Goal: Information Seeking & Learning: Learn about a topic

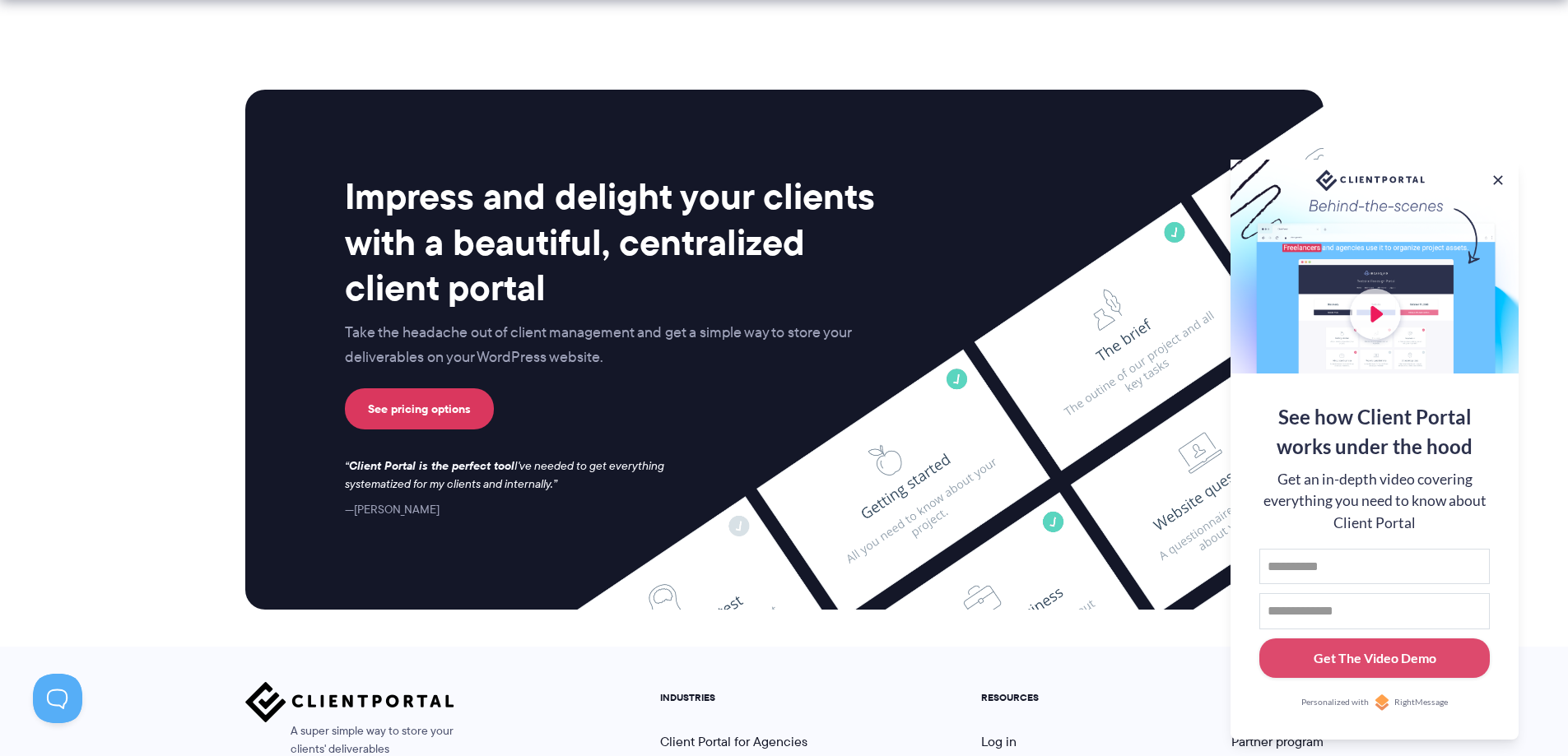
scroll to position [4335, 0]
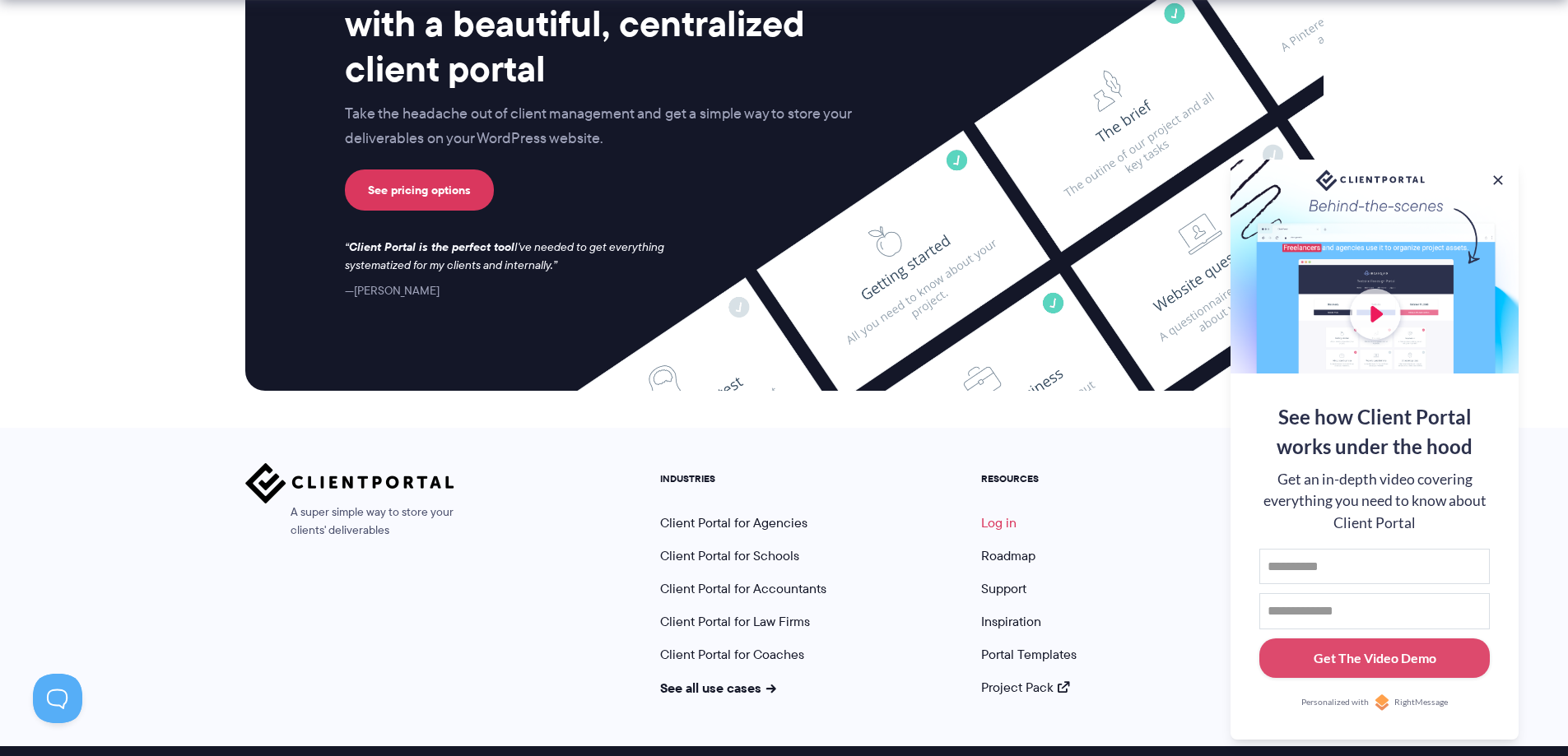
click at [993, 514] on link "Log in" at bounding box center [998, 522] width 35 height 19
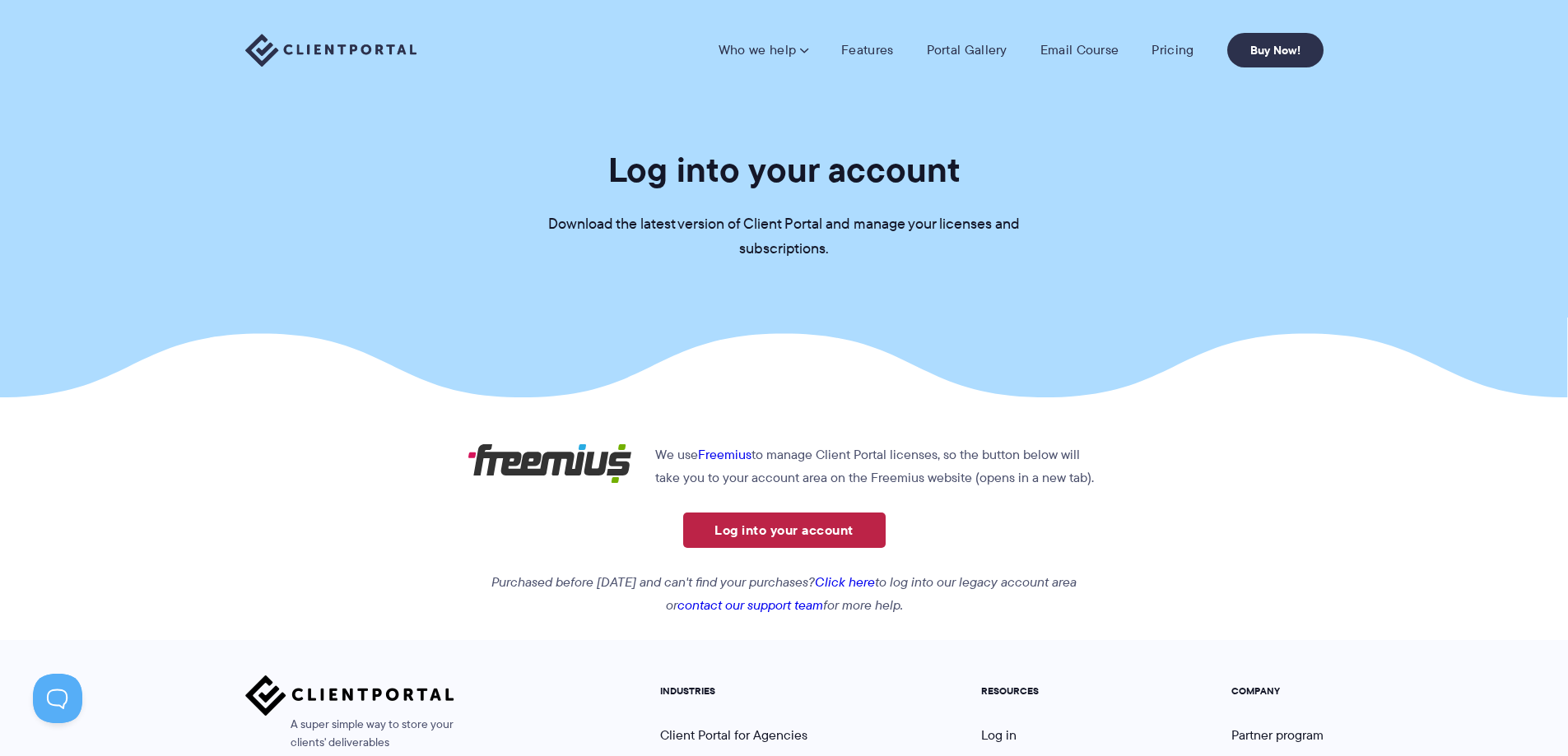
click at [816, 541] on link "Log into your account" at bounding box center [784, 530] width 202 height 35
click at [1278, 48] on link "Buy Now!" at bounding box center [1275, 49] width 97 height 34
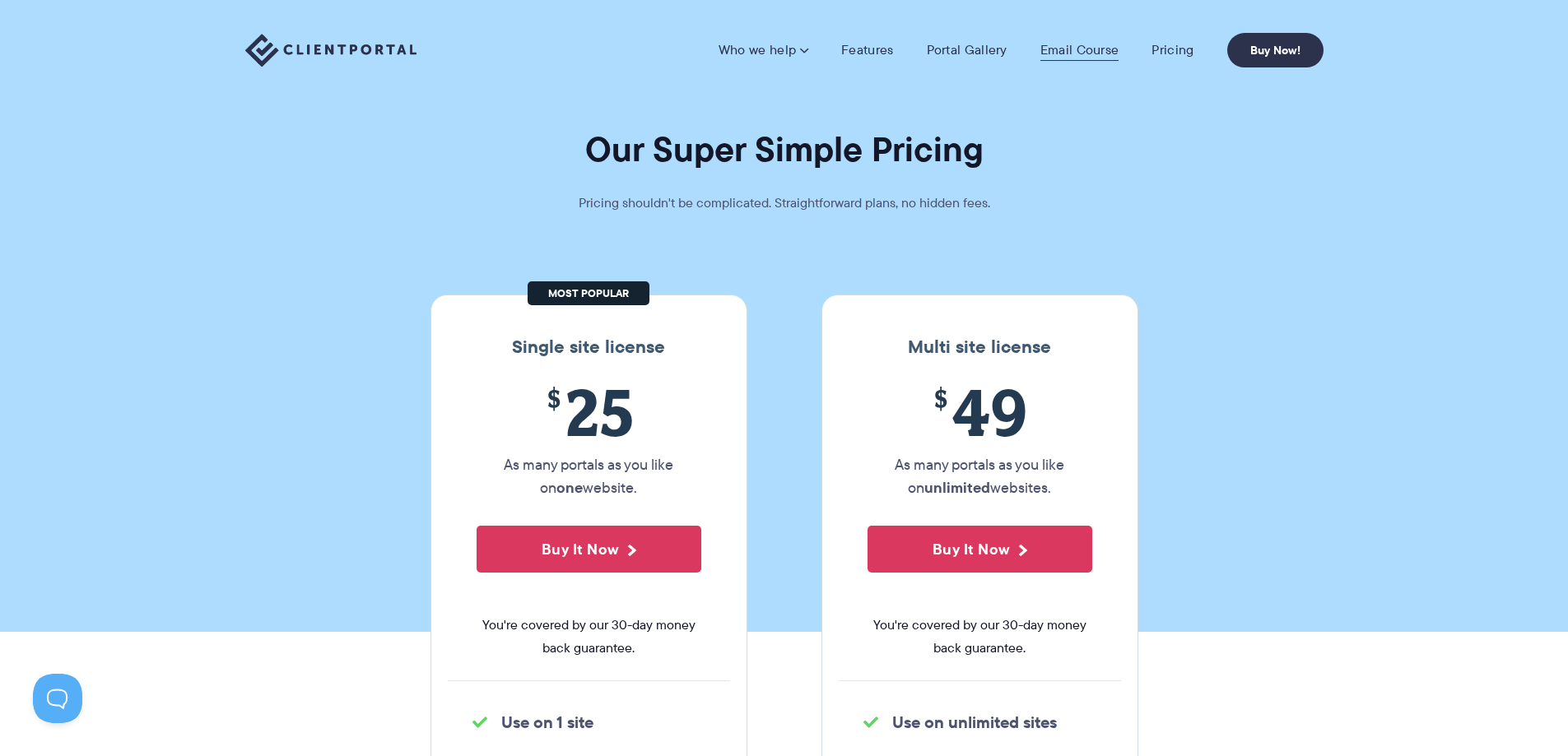
click at [1101, 52] on link "Email Course" at bounding box center [1080, 50] width 79 height 17
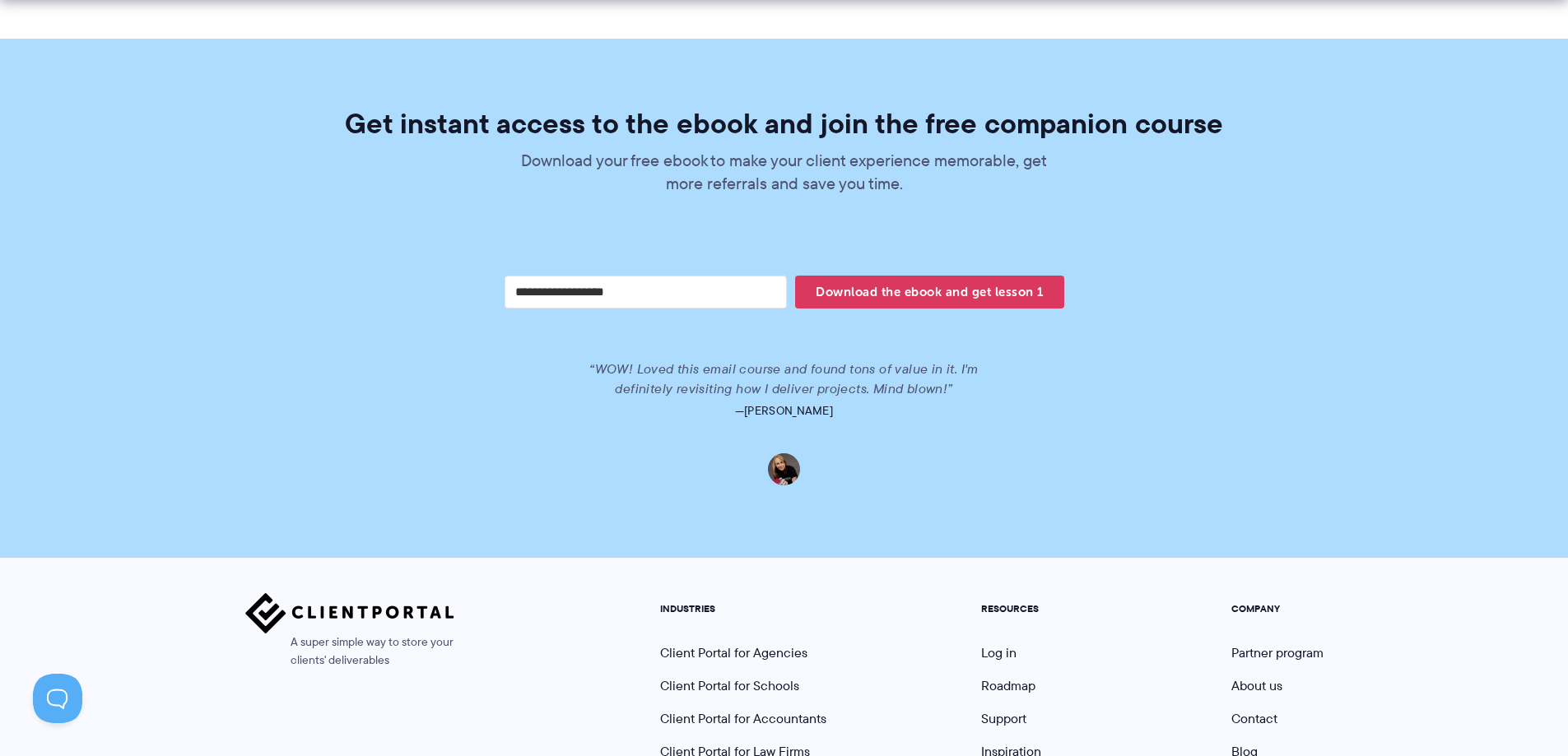
scroll to position [3422, 0]
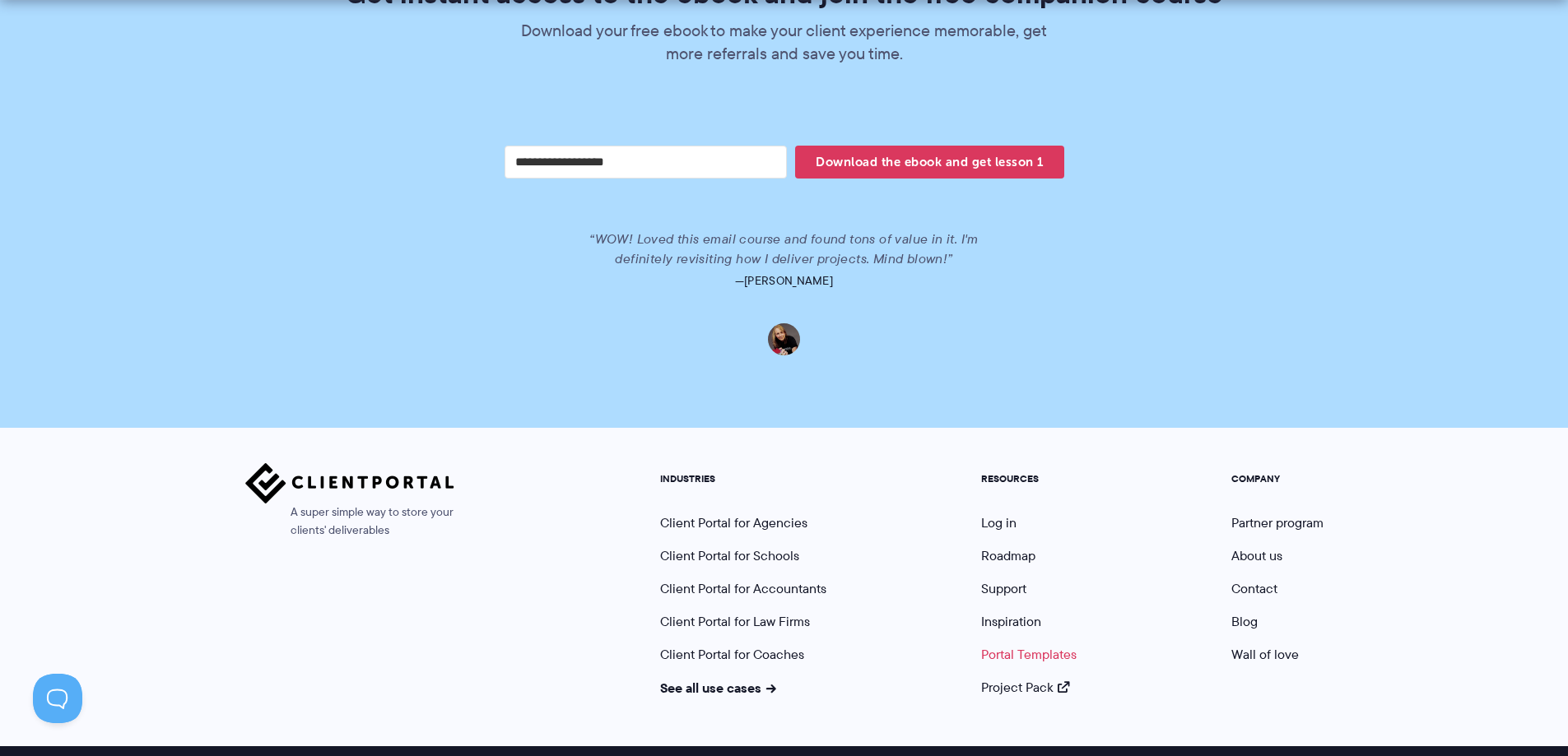
click at [1042, 646] on link "Portal Templates" at bounding box center [1028, 654] width 96 height 19
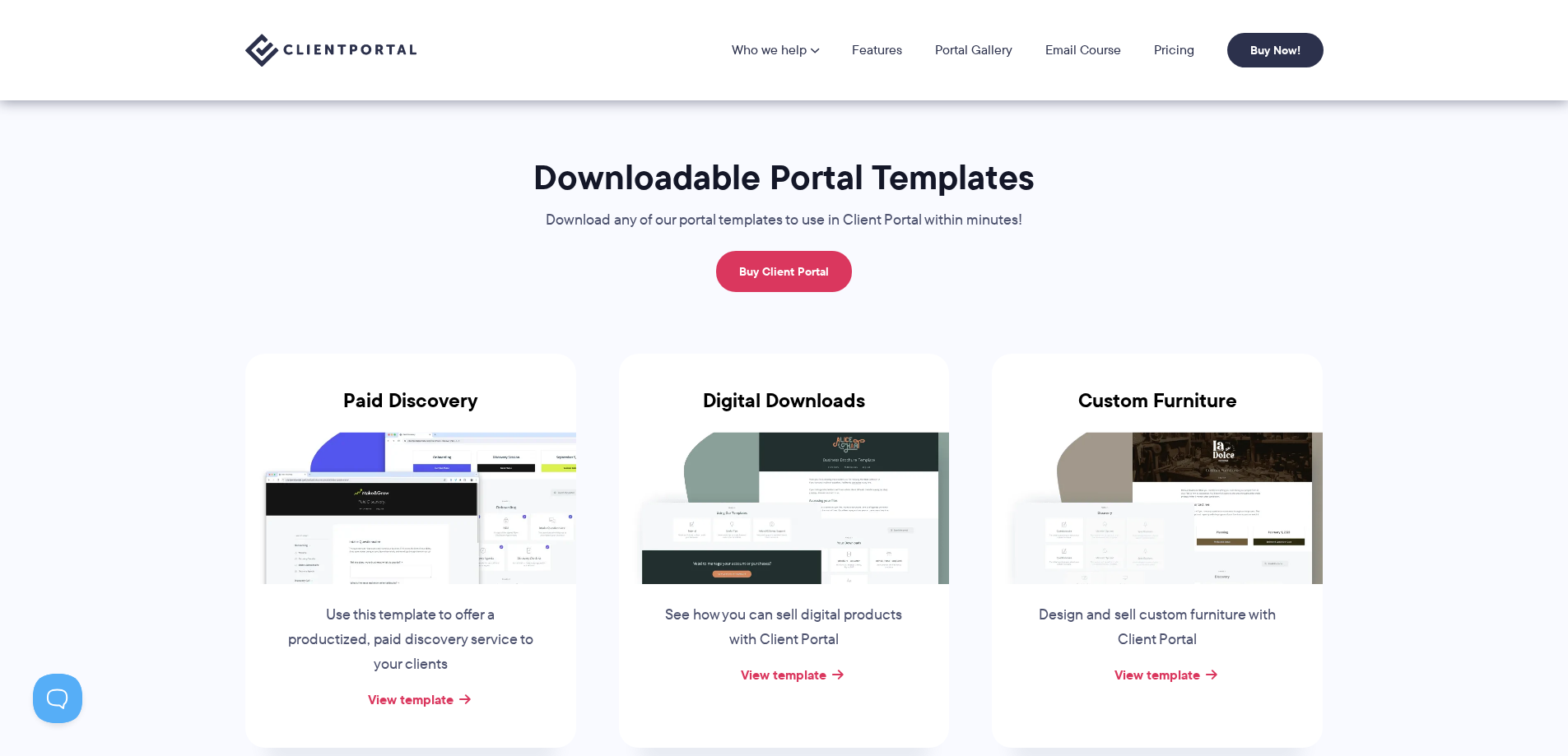
scroll to position [247, 0]
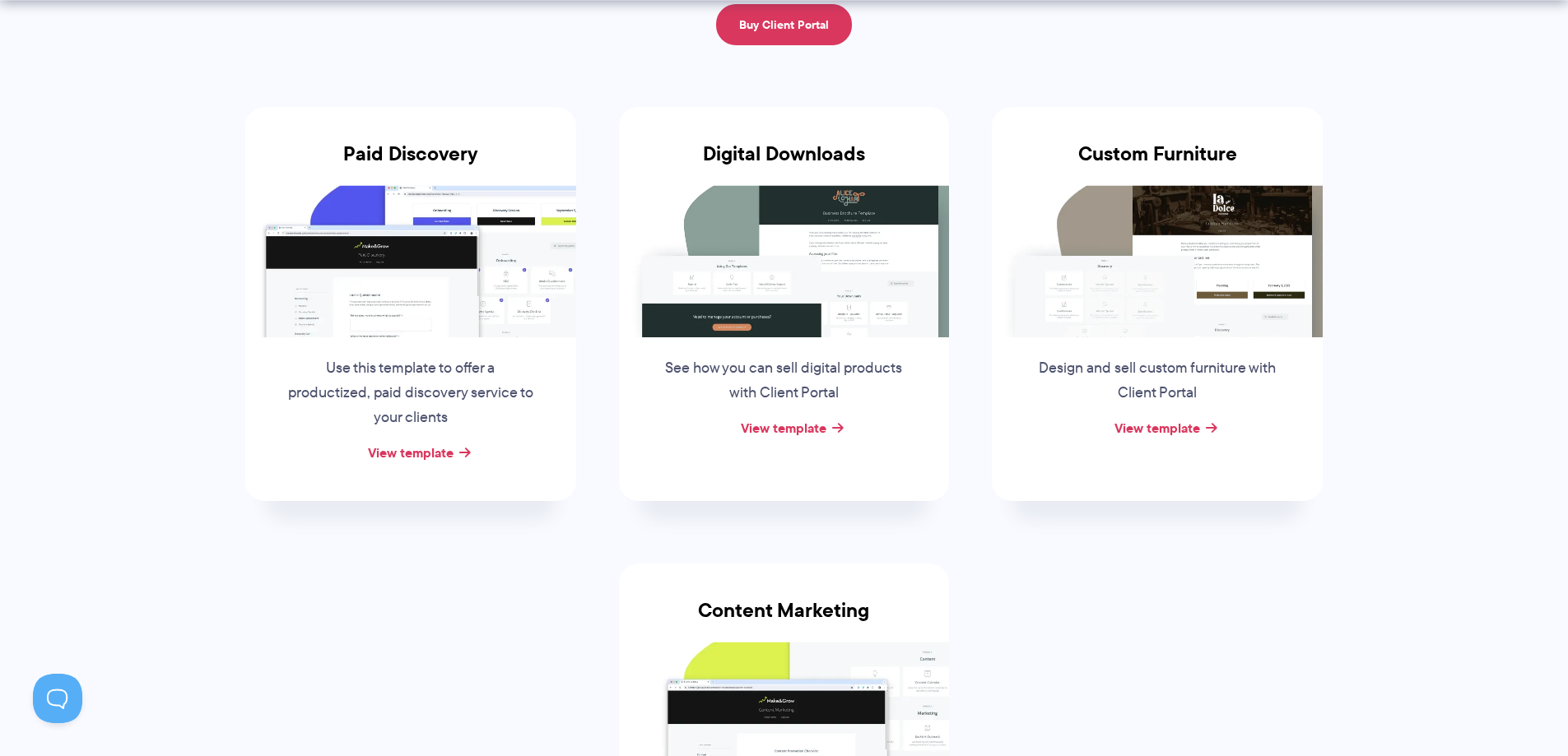
click at [761, 270] on img at bounding box center [784, 261] width 331 height 152
click at [413, 450] on link "View template" at bounding box center [410, 452] width 86 height 20
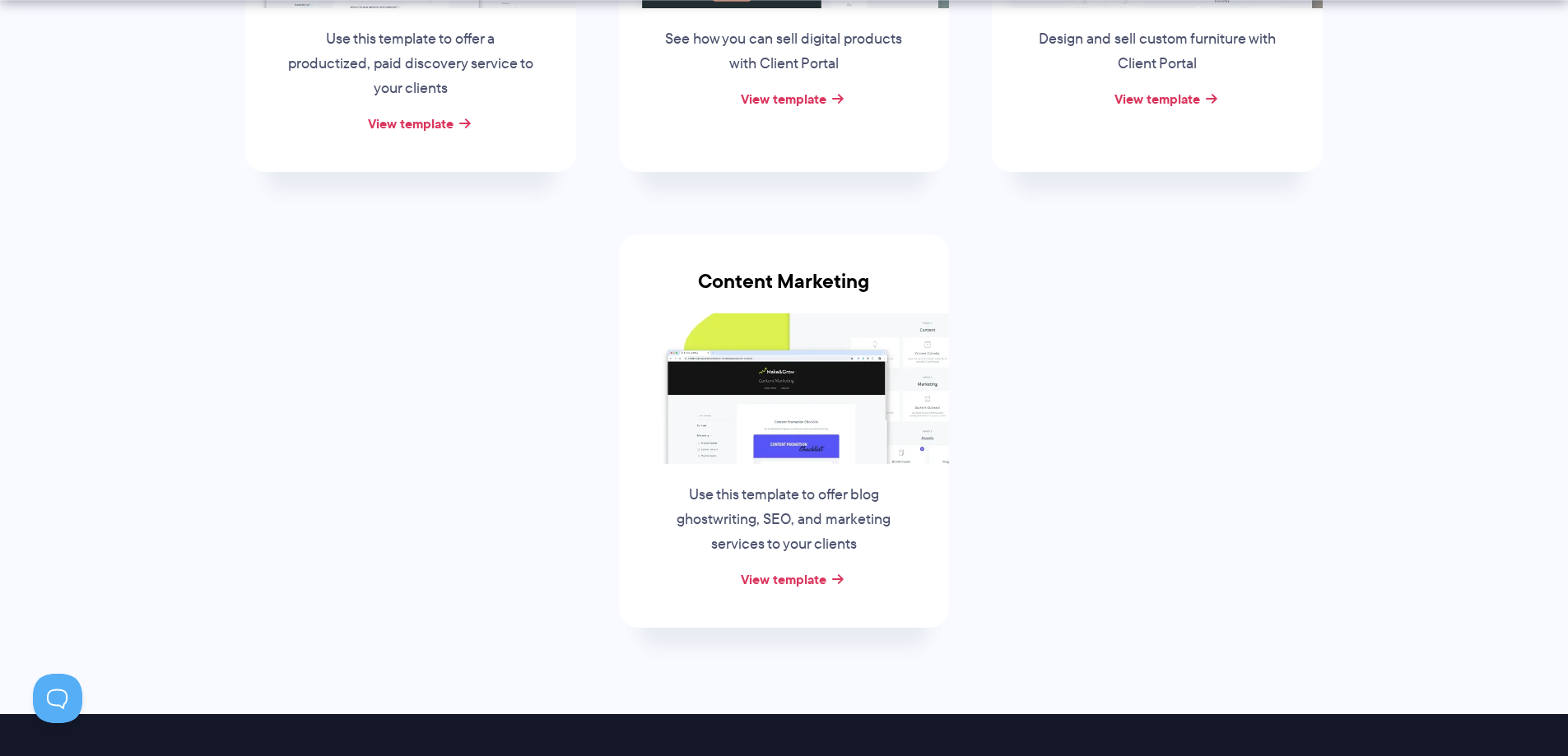
scroll to position [412, 0]
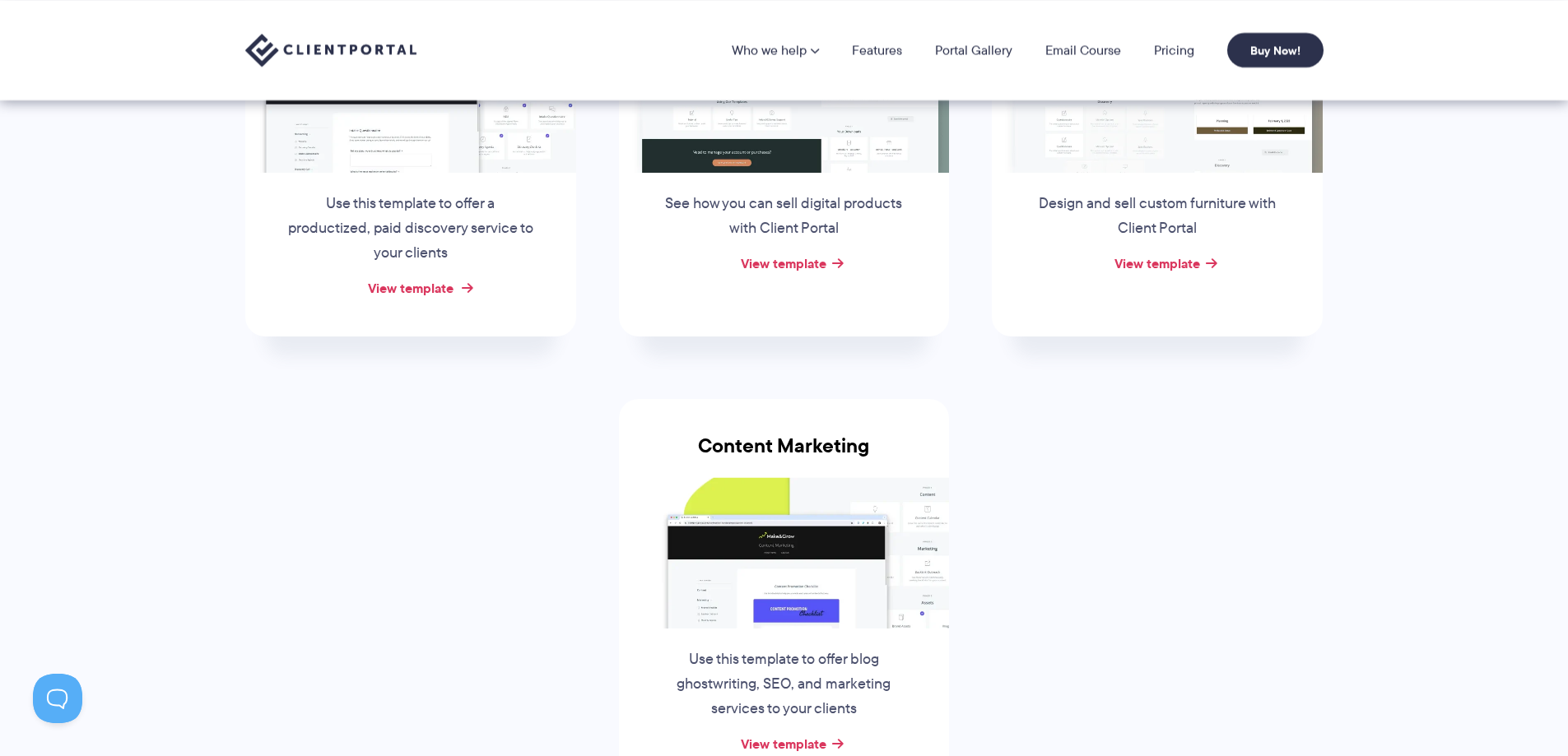
click at [429, 287] on link "View template" at bounding box center [410, 288] width 86 height 20
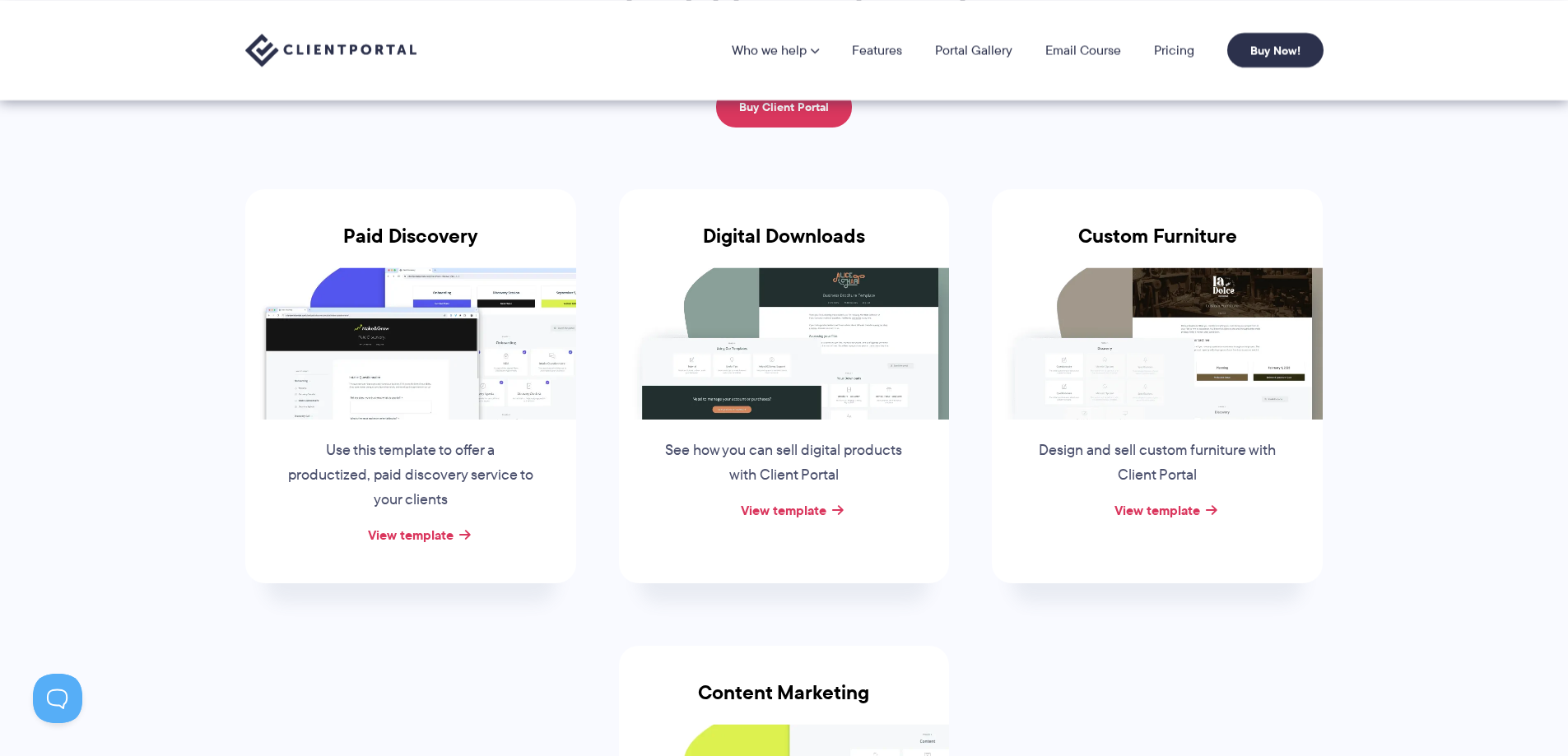
scroll to position [83, 0]
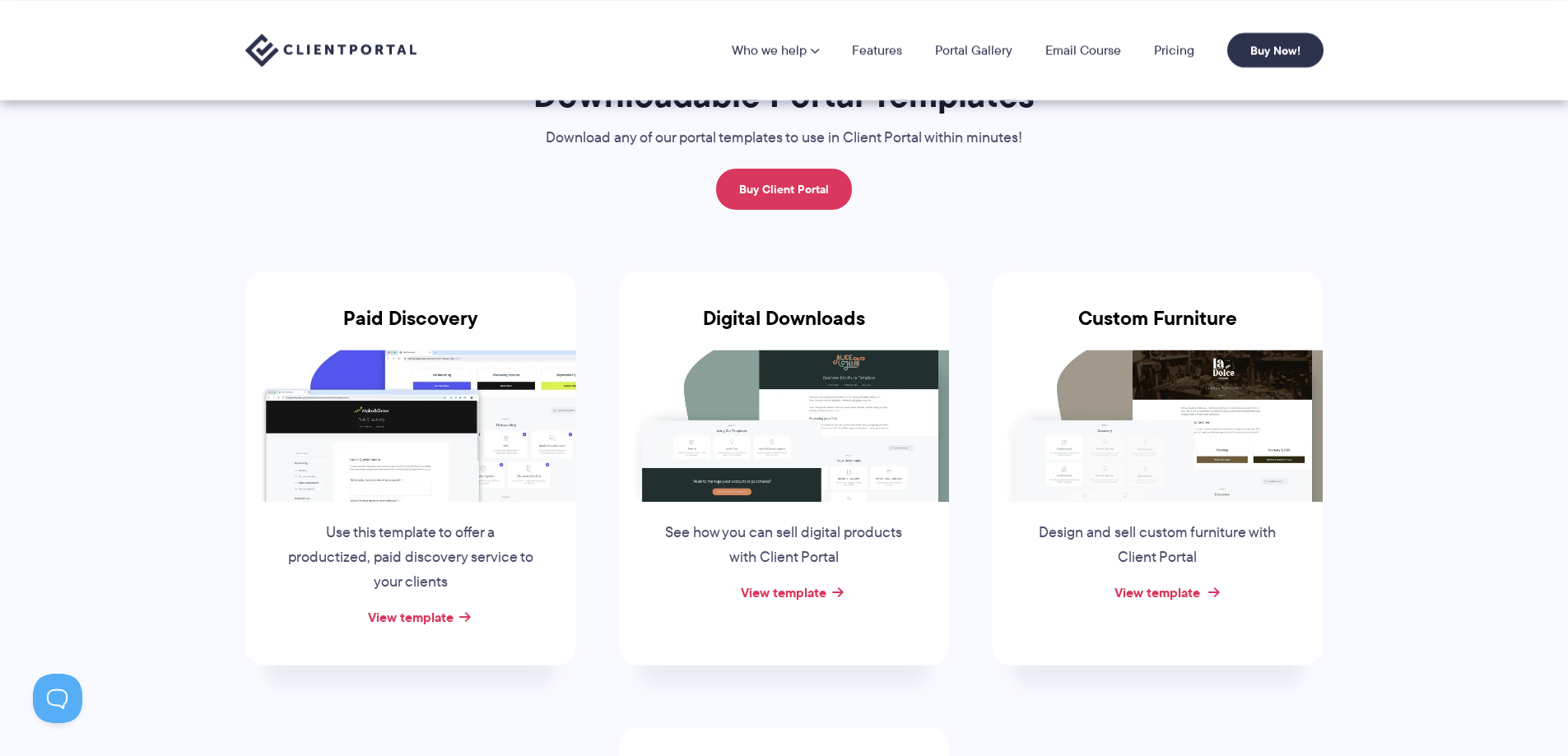
click at [1168, 589] on link "View template" at bounding box center [1157, 592] width 86 height 20
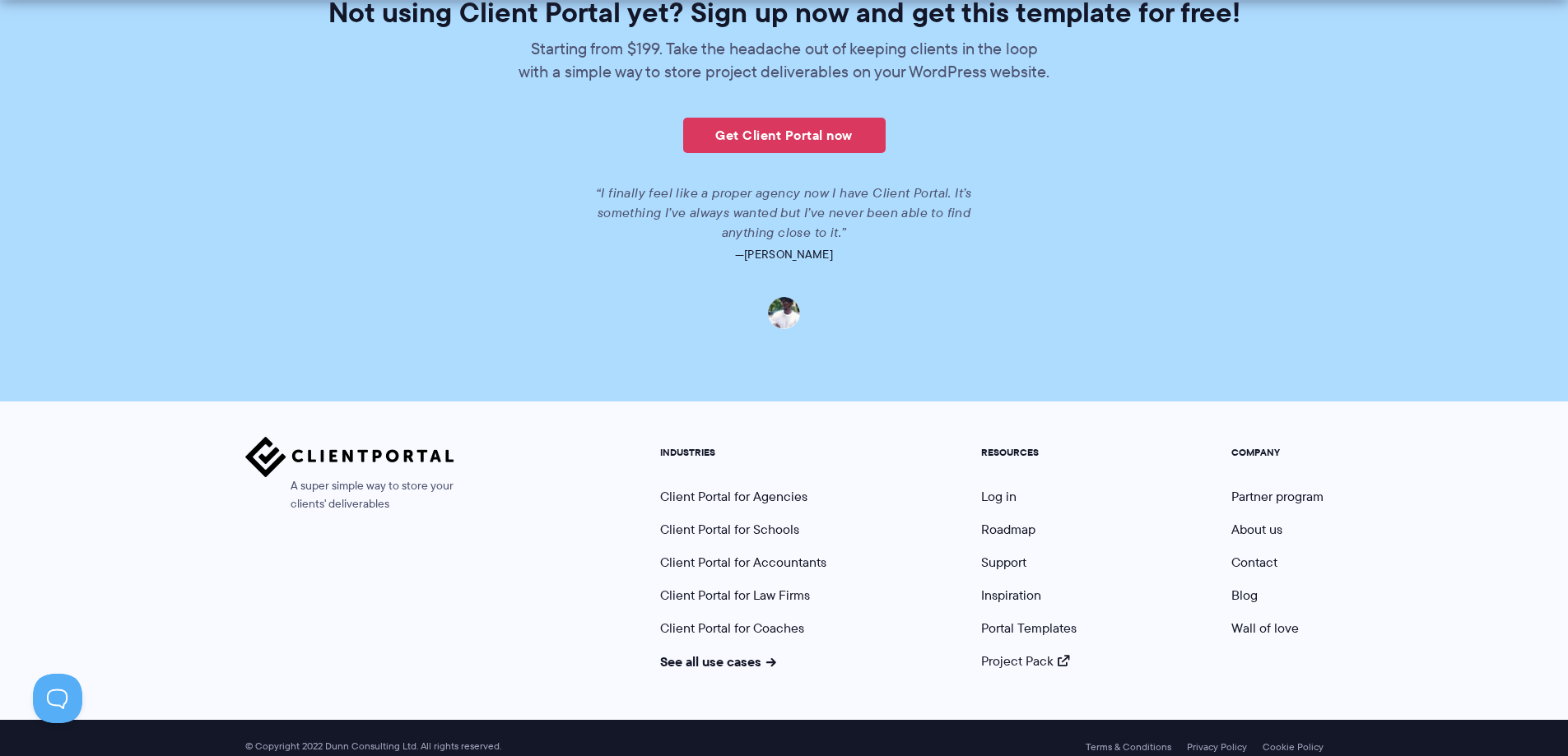
scroll to position [2614, 0]
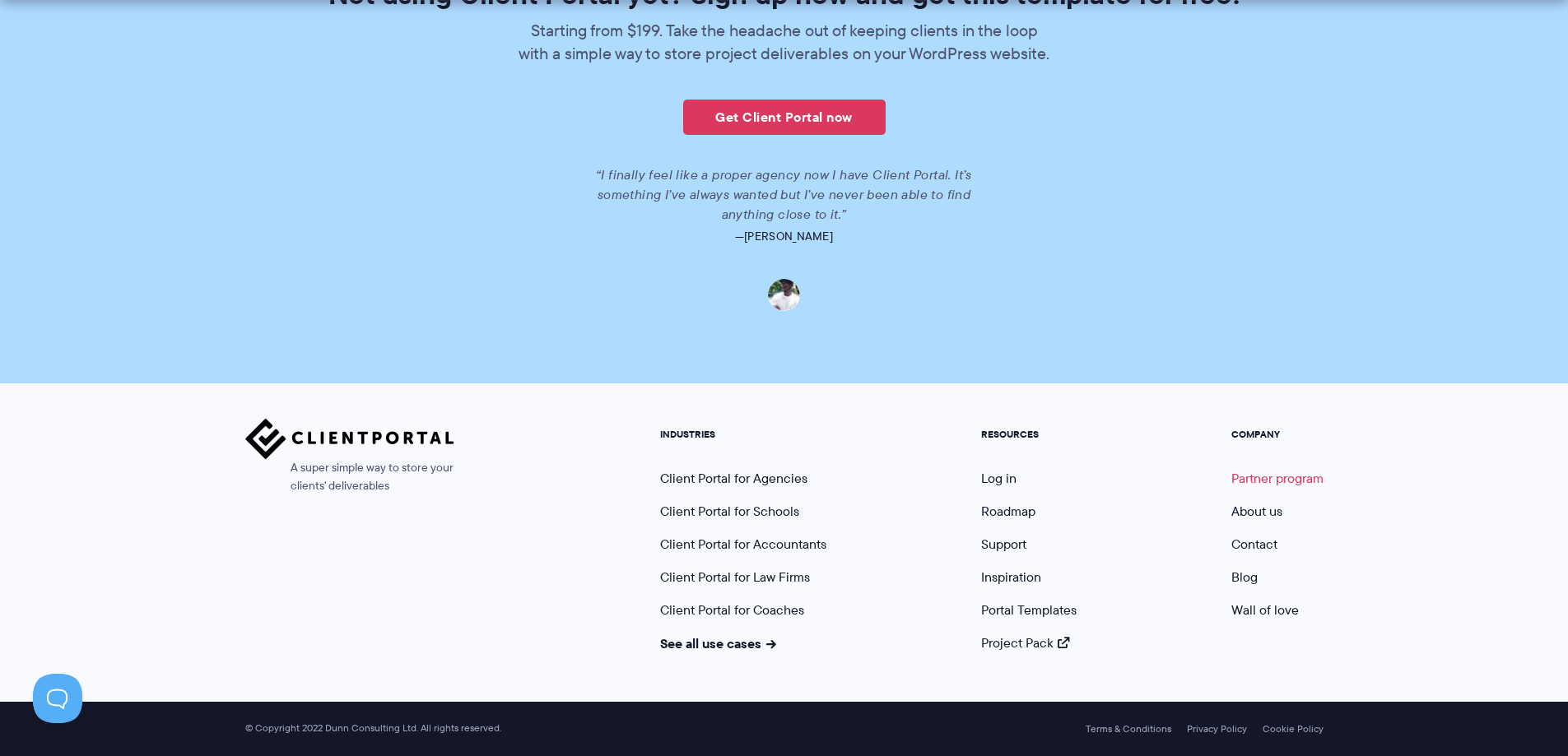
click at [1277, 481] on link "Partner program" at bounding box center [1277, 478] width 93 height 19
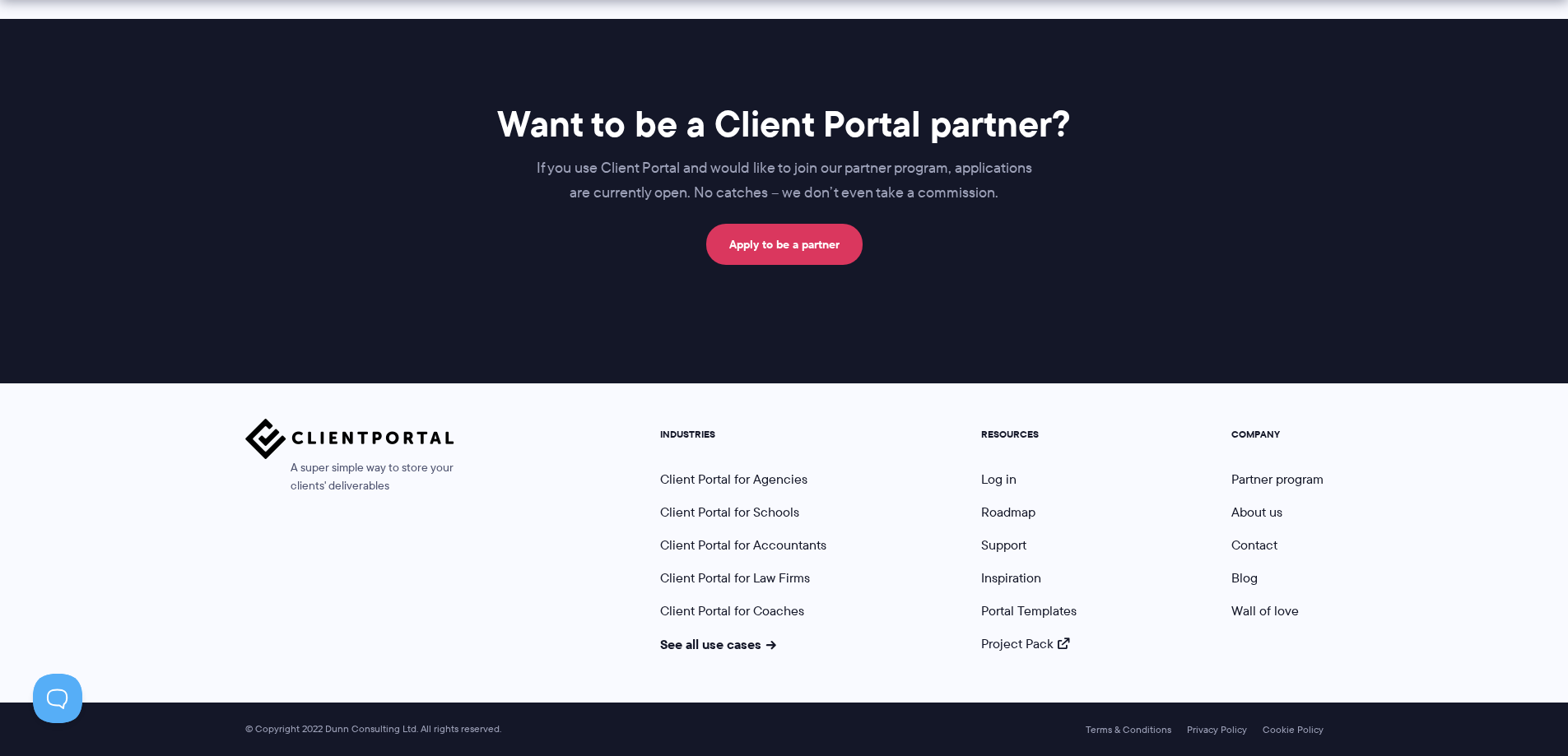
scroll to position [748, 0]
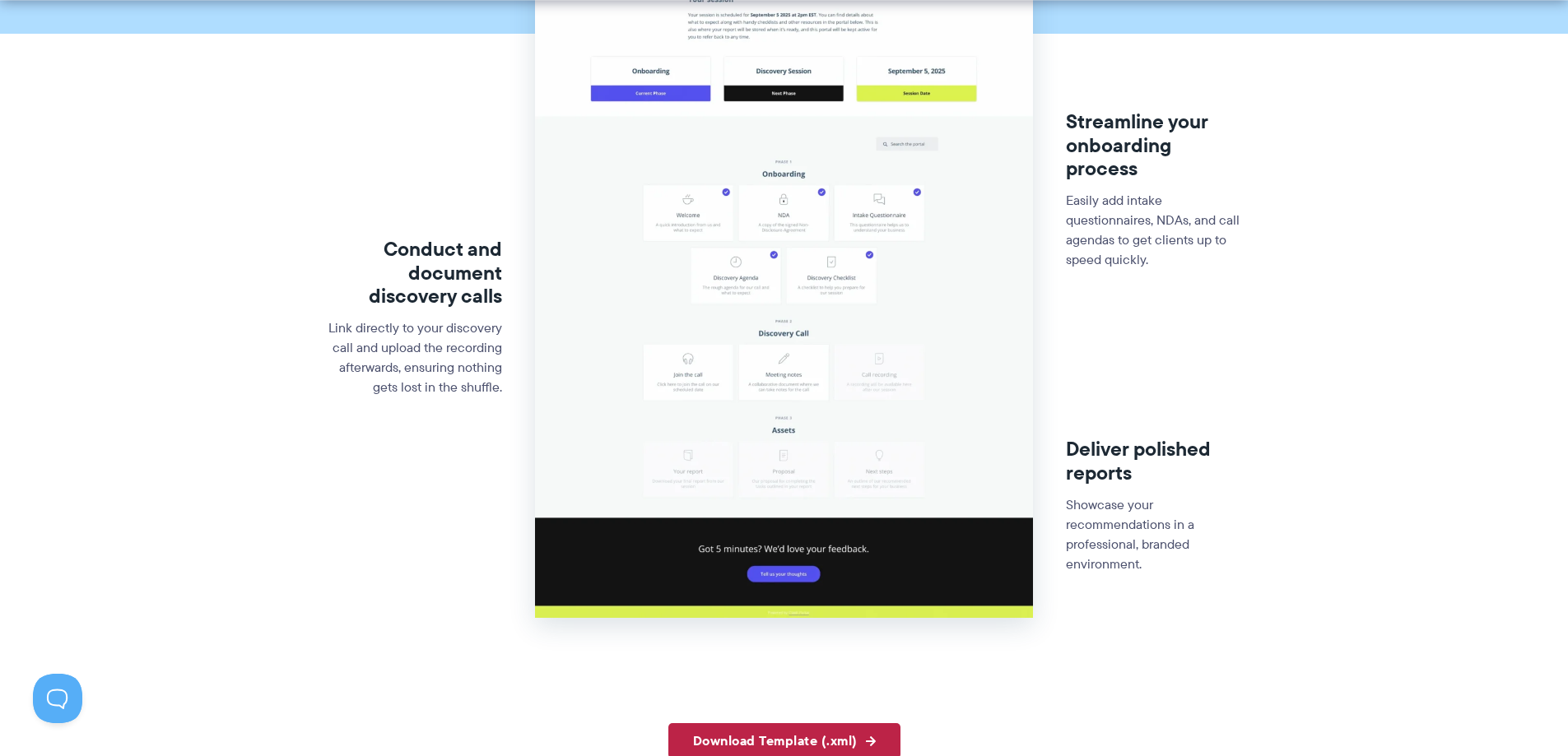
scroll to position [823, 0]
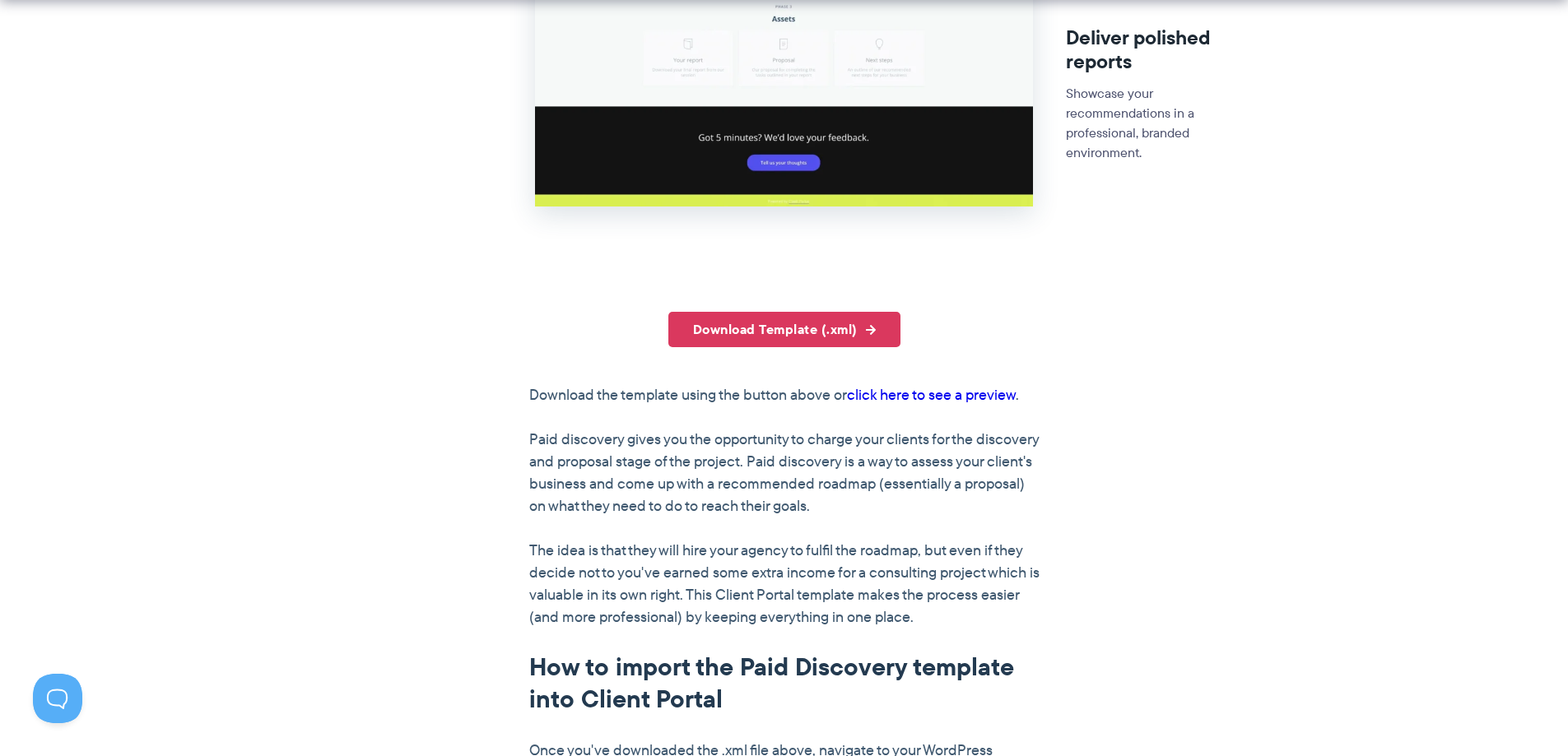
click at [902, 391] on link "click here to see a preview" at bounding box center [930, 395] width 169 height 22
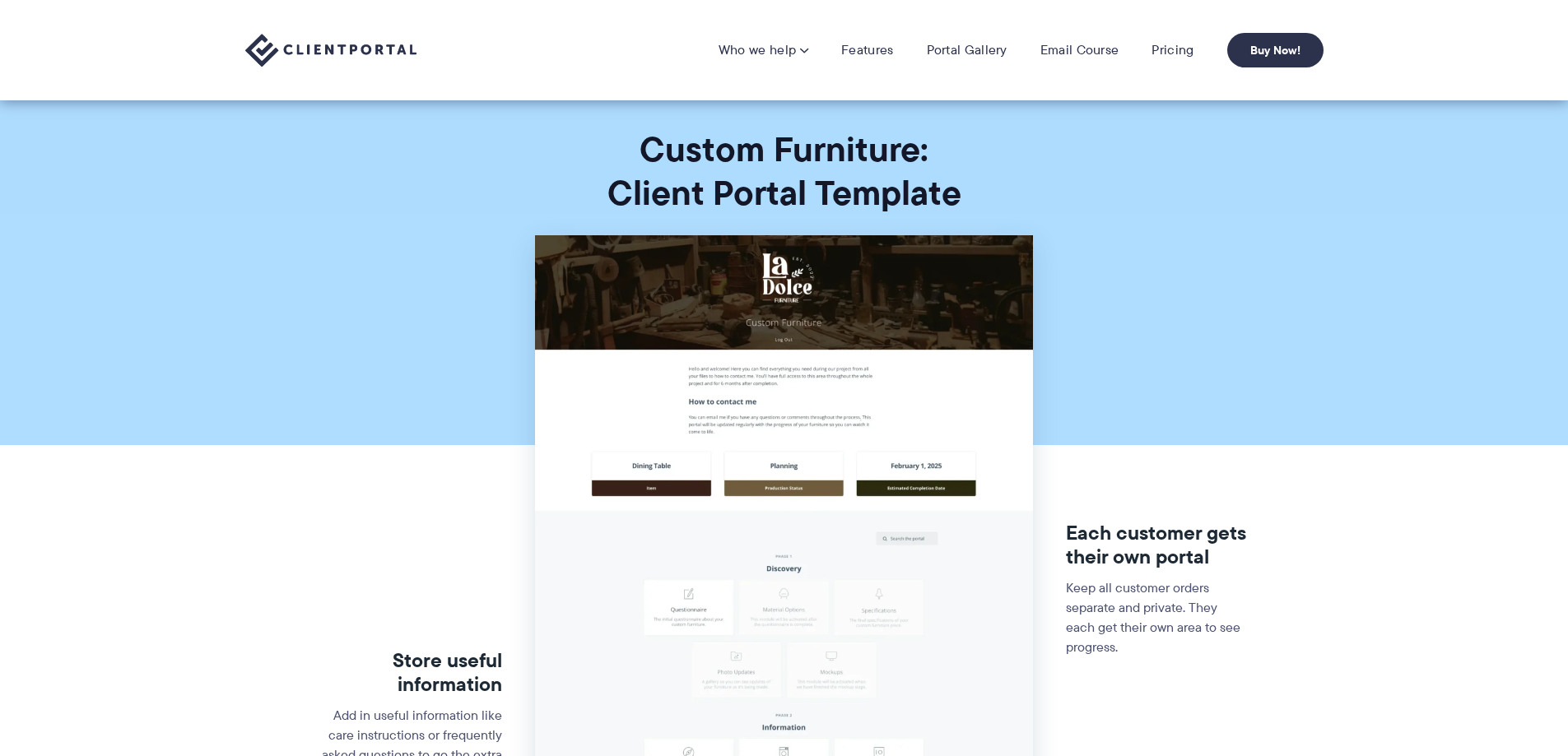
scroll to position [658, 0]
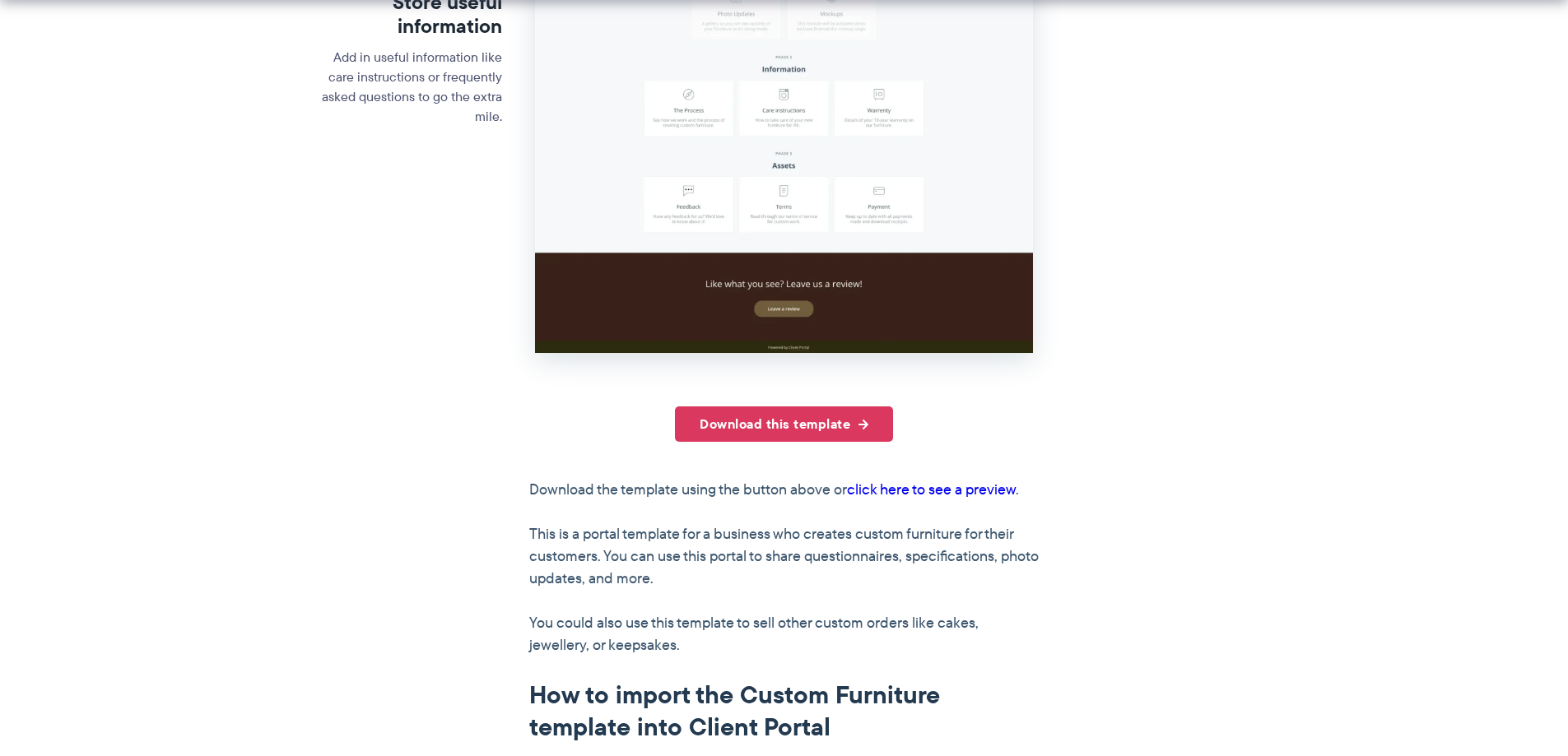
click at [986, 486] on link "click here to see a preview" at bounding box center [930, 490] width 169 height 22
